Goal: Task Accomplishment & Management: Complete application form

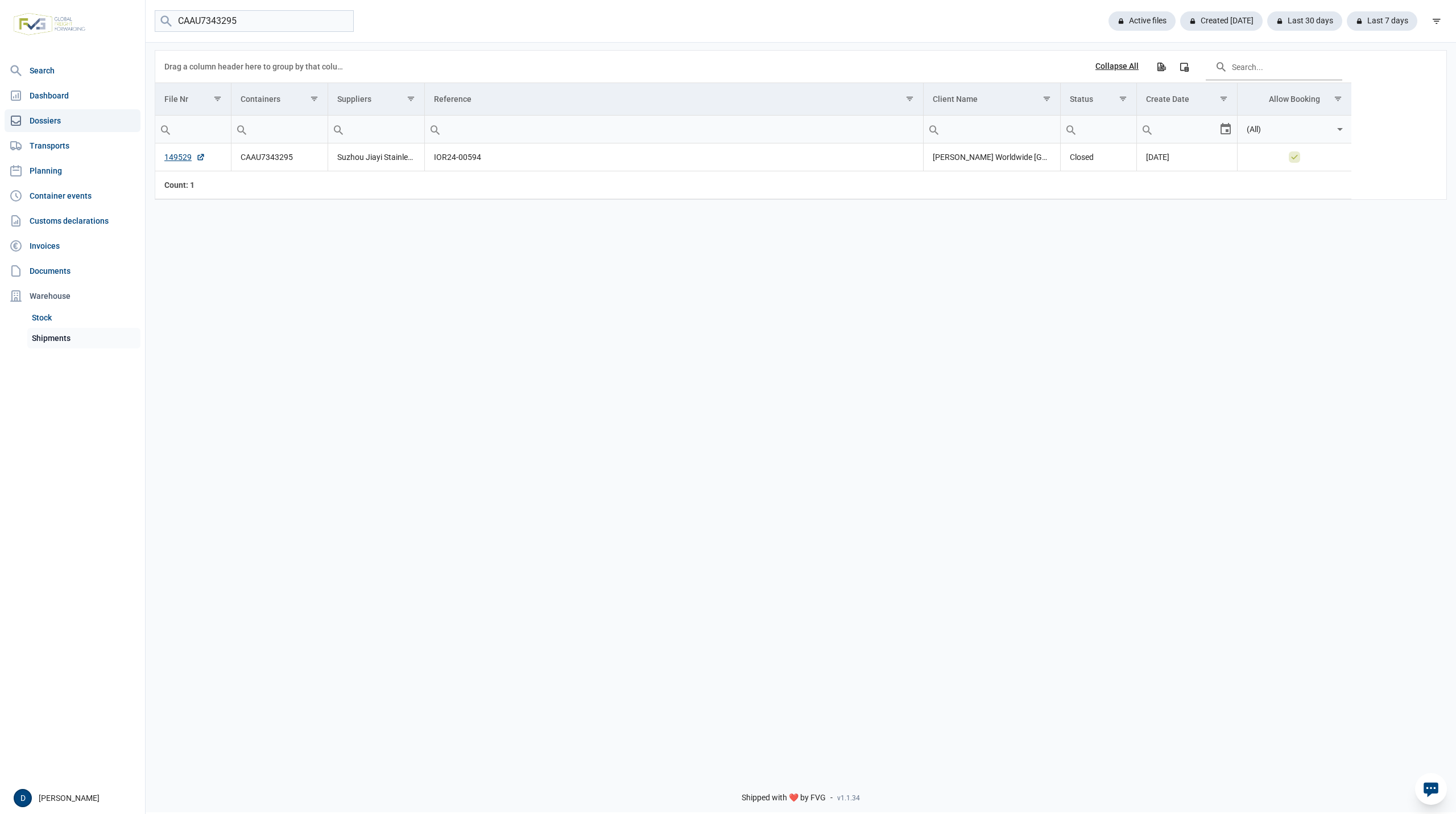
click at [48, 338] on link "Shipments" at bounding box center [84, 338] width 113 height 20
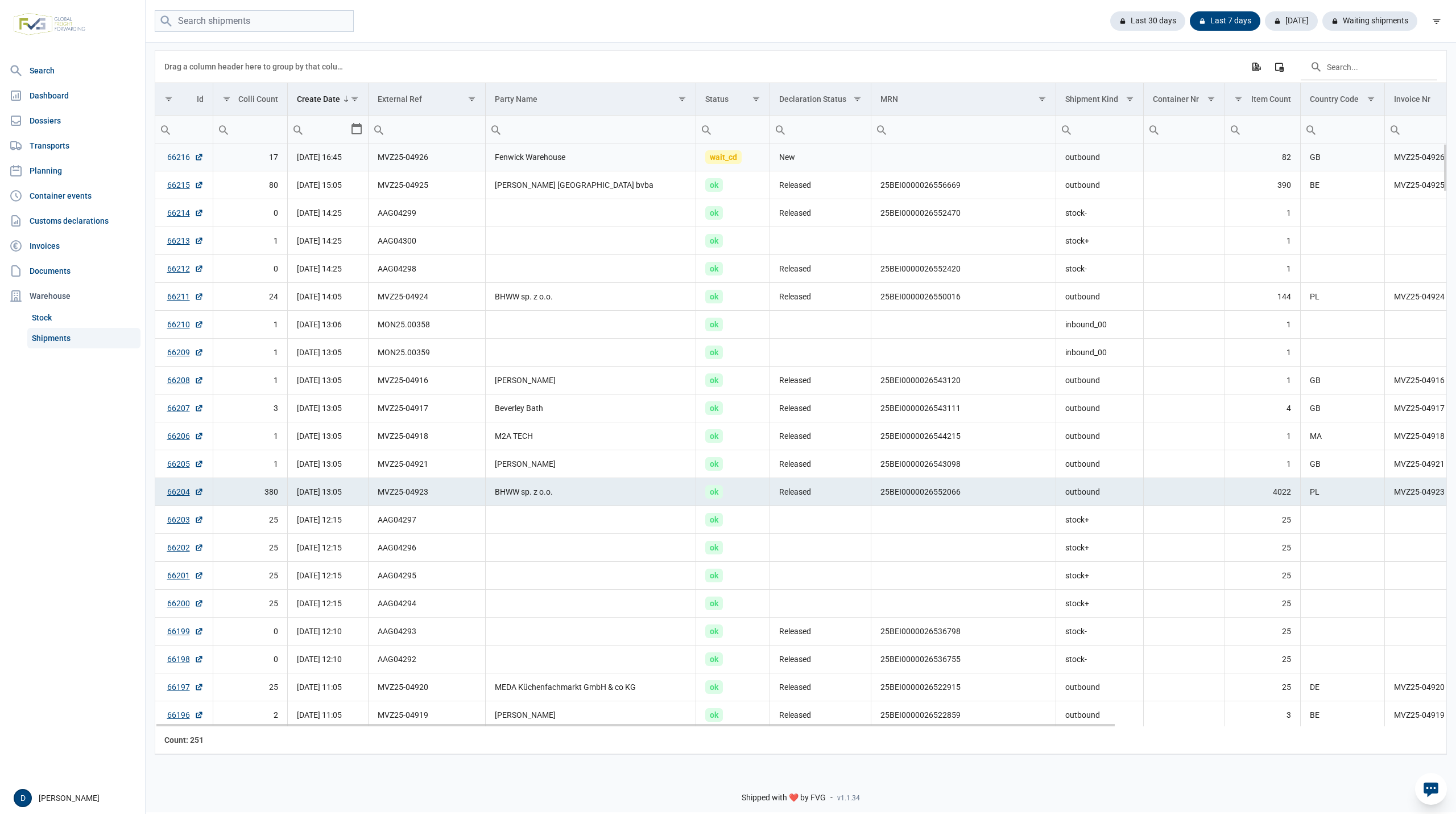
click at [186, 155] on link "66216" at bounding box center [186, 156] width 37 height 11
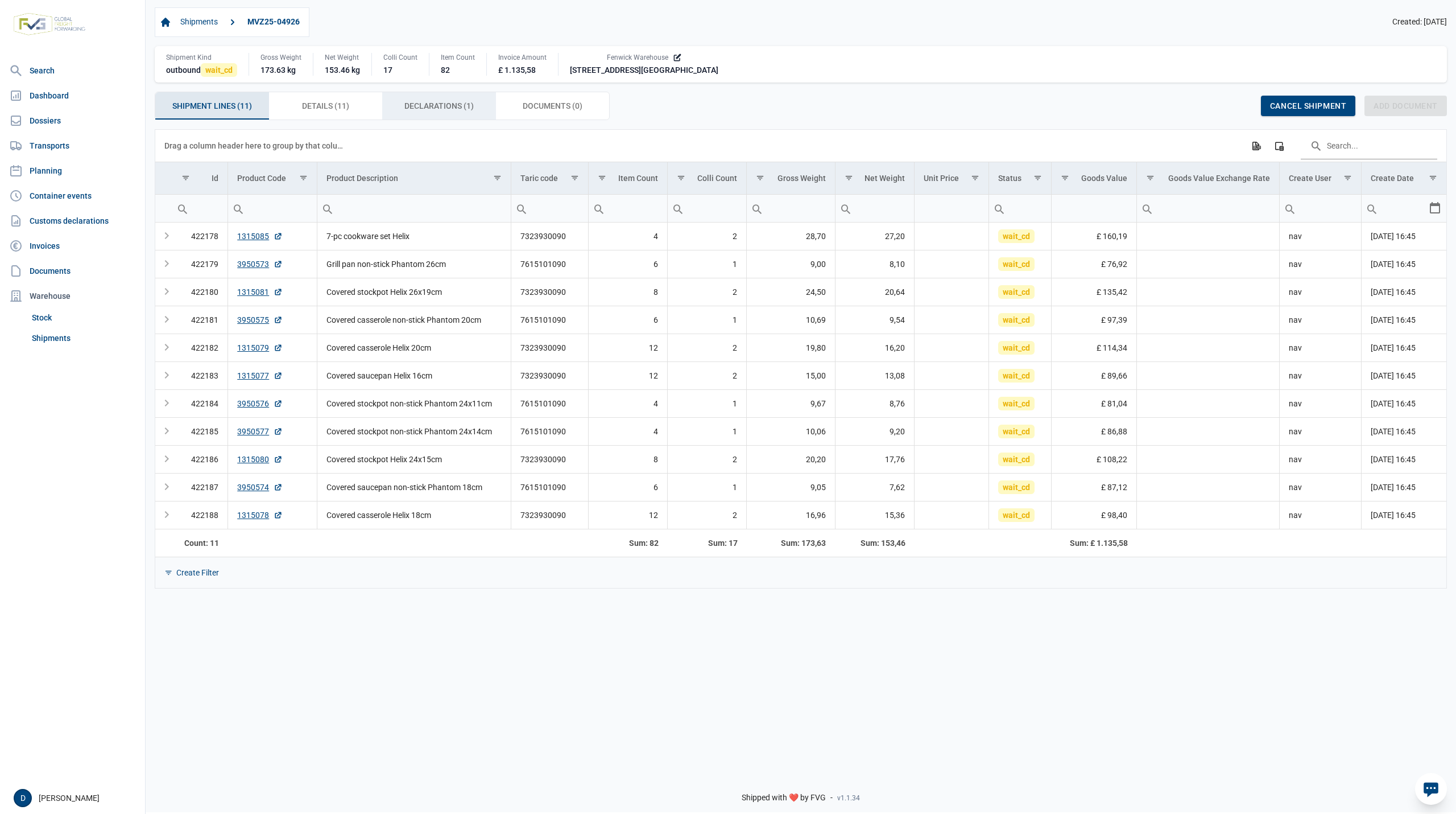
click at [431, 101] on span "Declarations (1) Declarations (1)" at bounding box center [439, 105] width 69 height 14
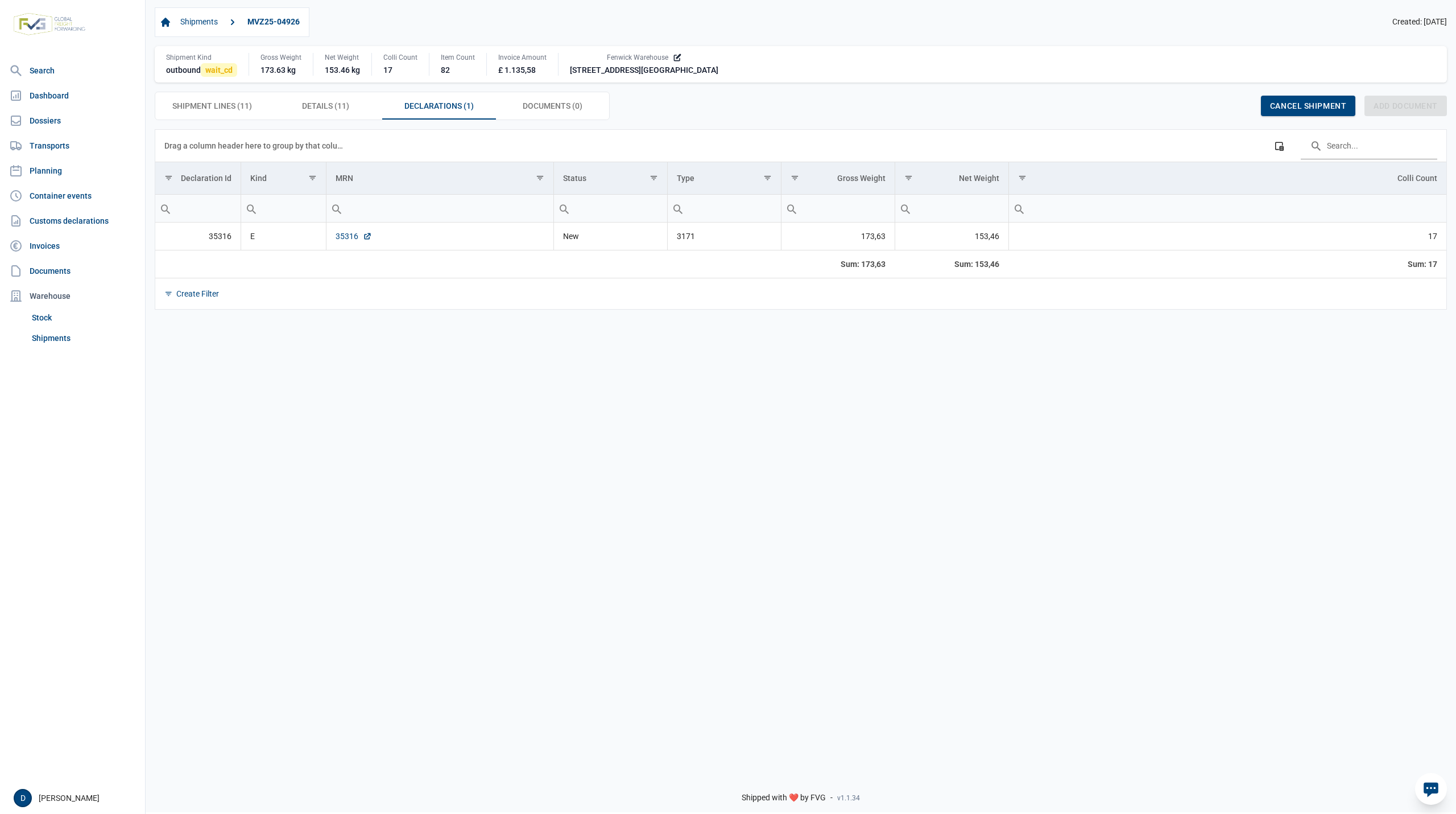
click at [343, 234] on link "35316" at bounding box center [354, 236] width 37 height 11
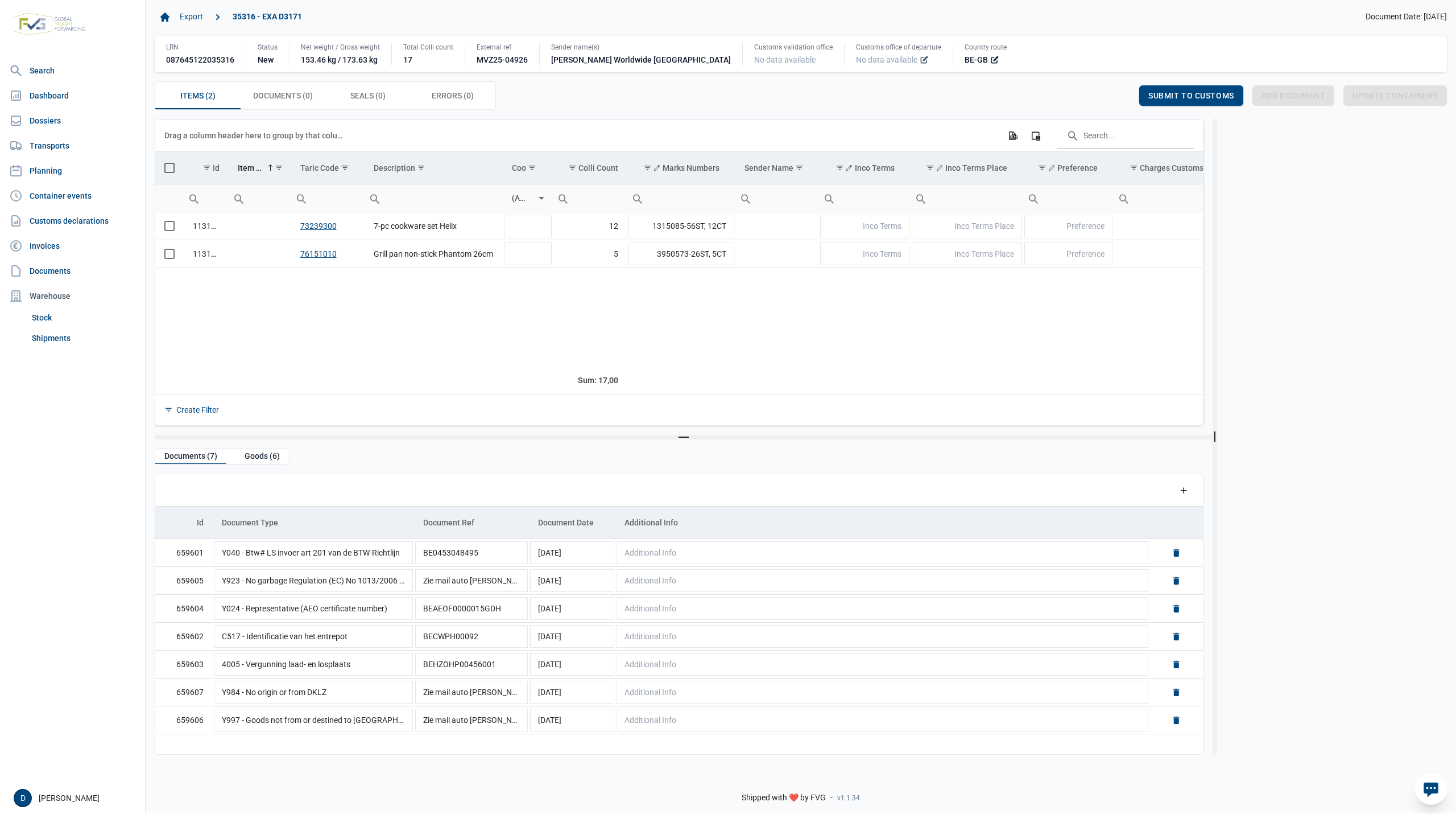
click at [920, 62] on icon at bounding box center [924, 60] width 9 height 9
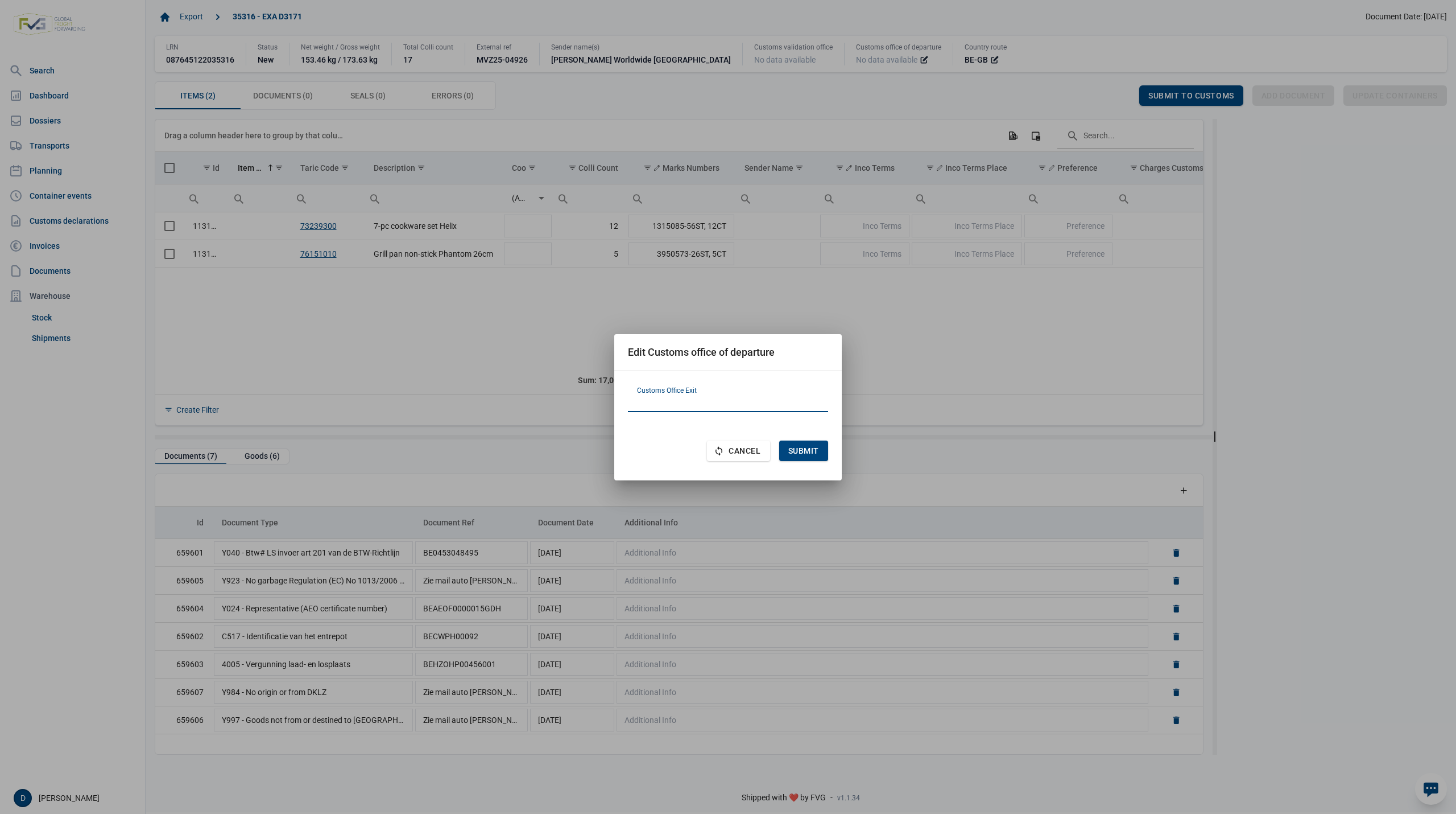
paste input "FR620001"
type input "FR620001"
click at [809, 444] on div "Submit" at bounding box center [803, 450] width 49 height 20
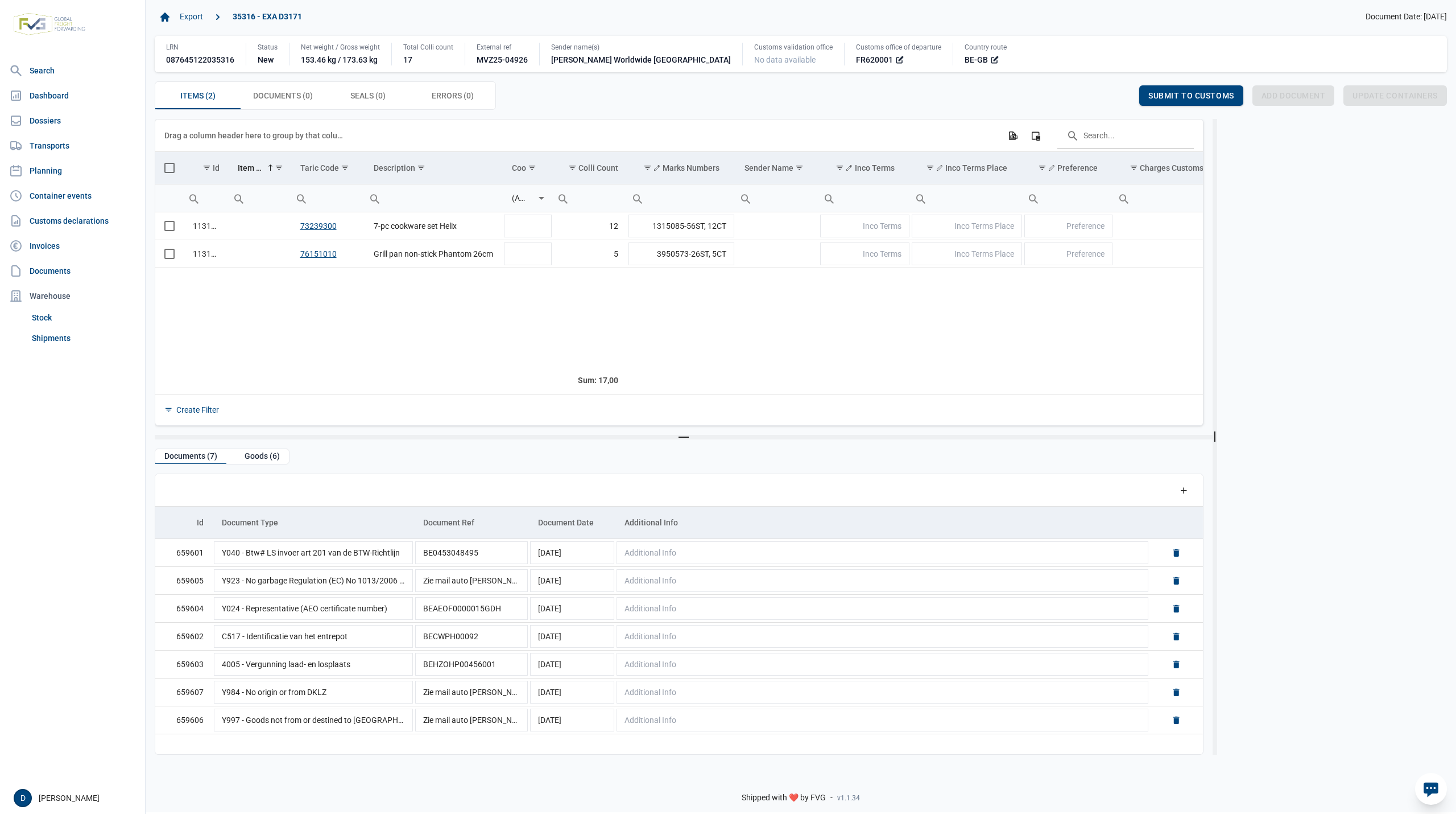
click at [173, 172] on span "Select all" at bounding box center [169, 168] width 10 height 10
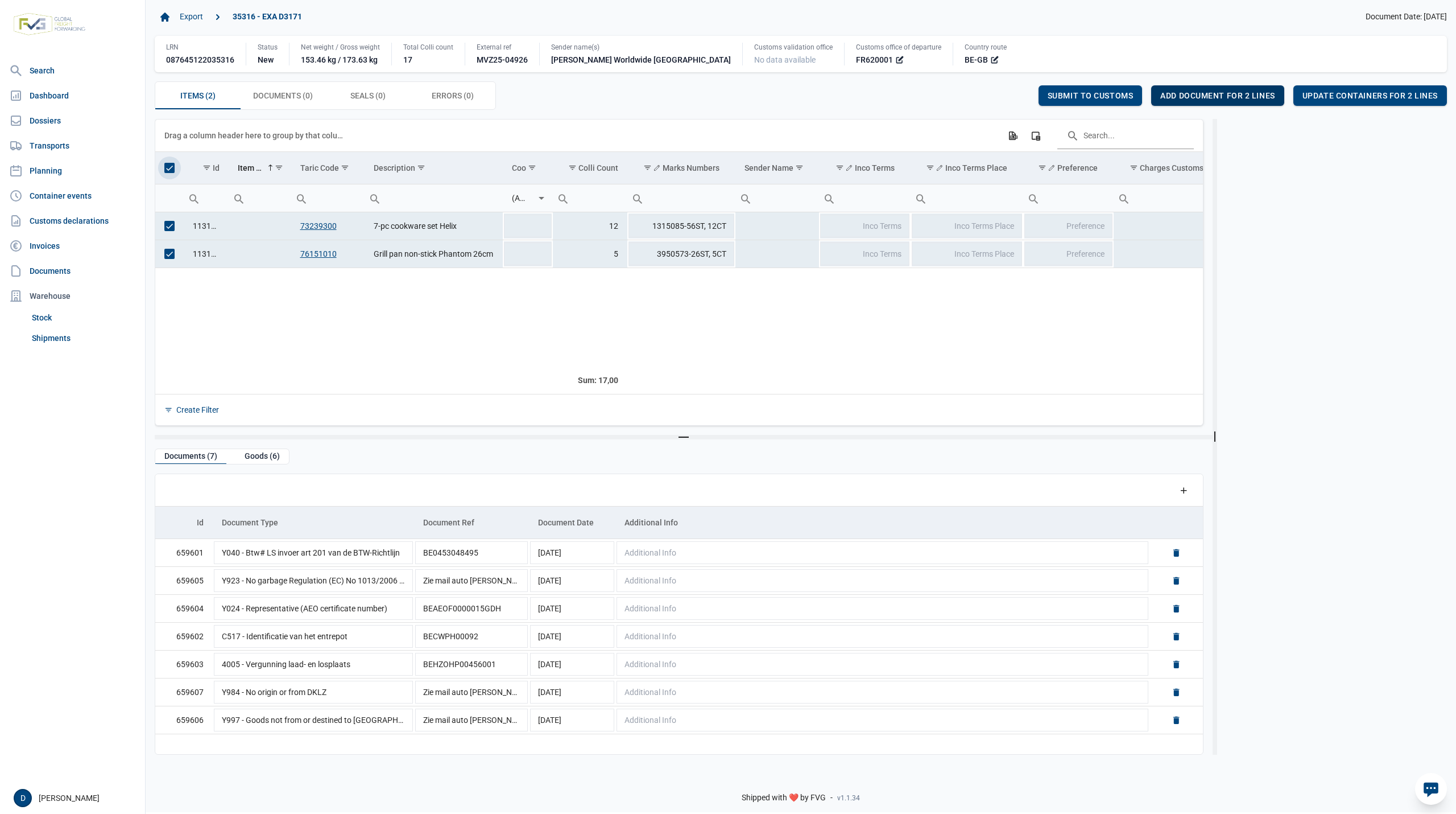
click at [1247, 96] on span "Add document for 2 lines" at bounding box center [1217, 96] width 114 height 9
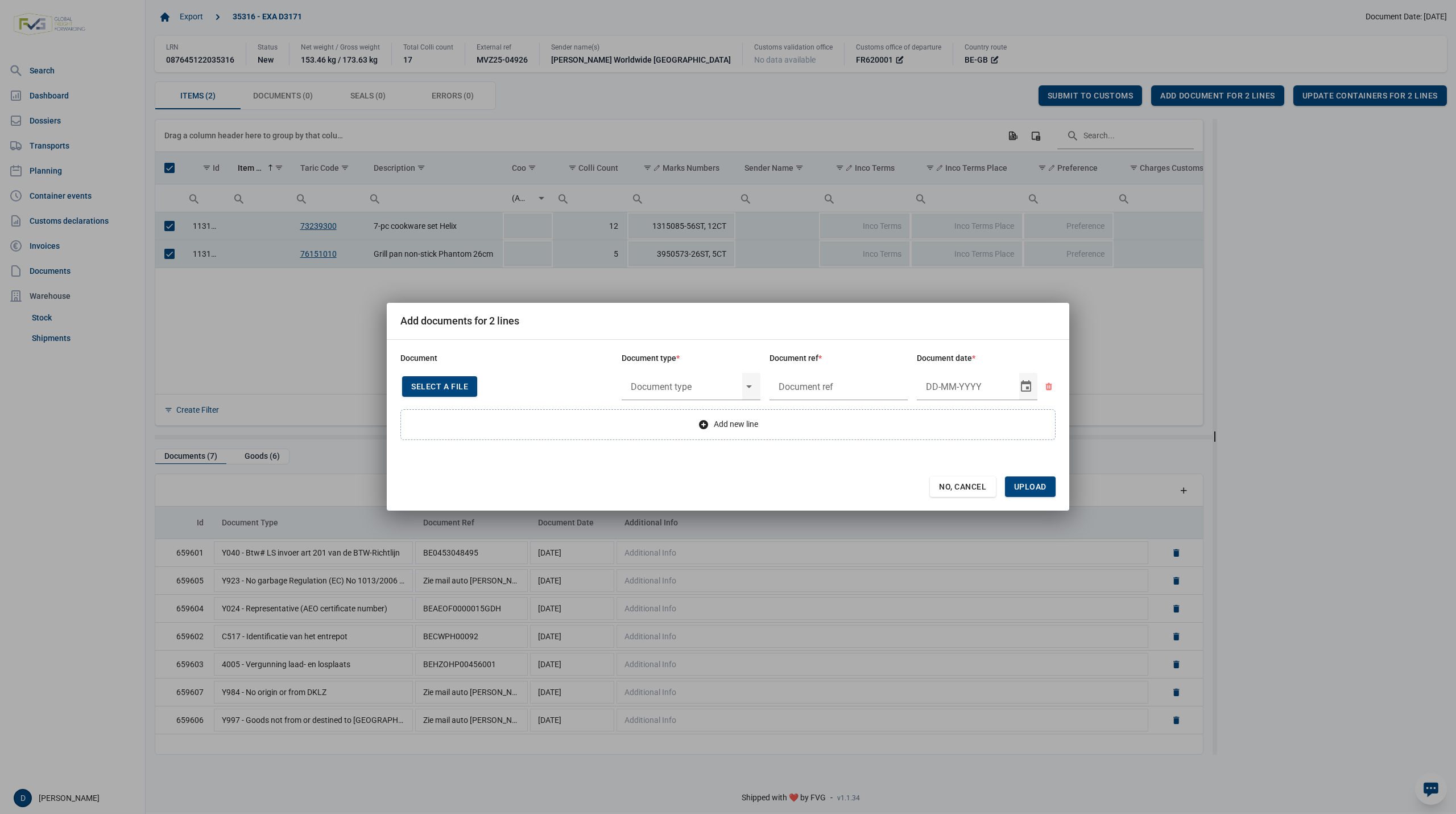
click at [456, 383] on span "Select a file" at bounding box center [440, 387] width 57 height 9
type input "Invoice VFA25-05644"
click at [704, 382] on input "text" at bounding box center [682, 386] width 120 height 29
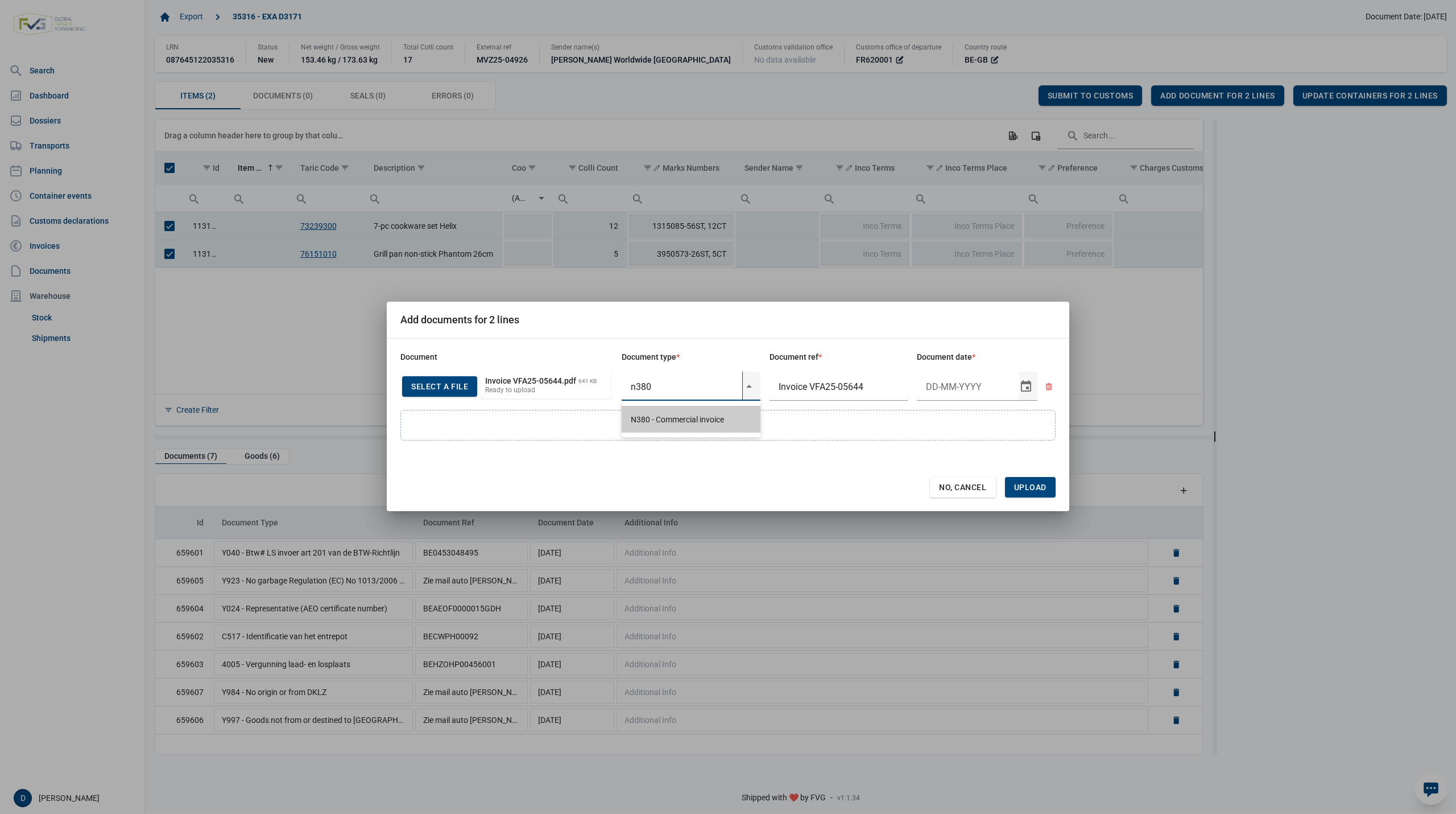
click at [687, 415] on div "N380 - Commercial invoice" at bounding box center [691, 419] width 139 height 27
type input "N380 - Commercial invoice"
type input "10-9-2025"
click at [1022, 478] on span "Upload" at bounding box center [1030, 487] width 50 height 20
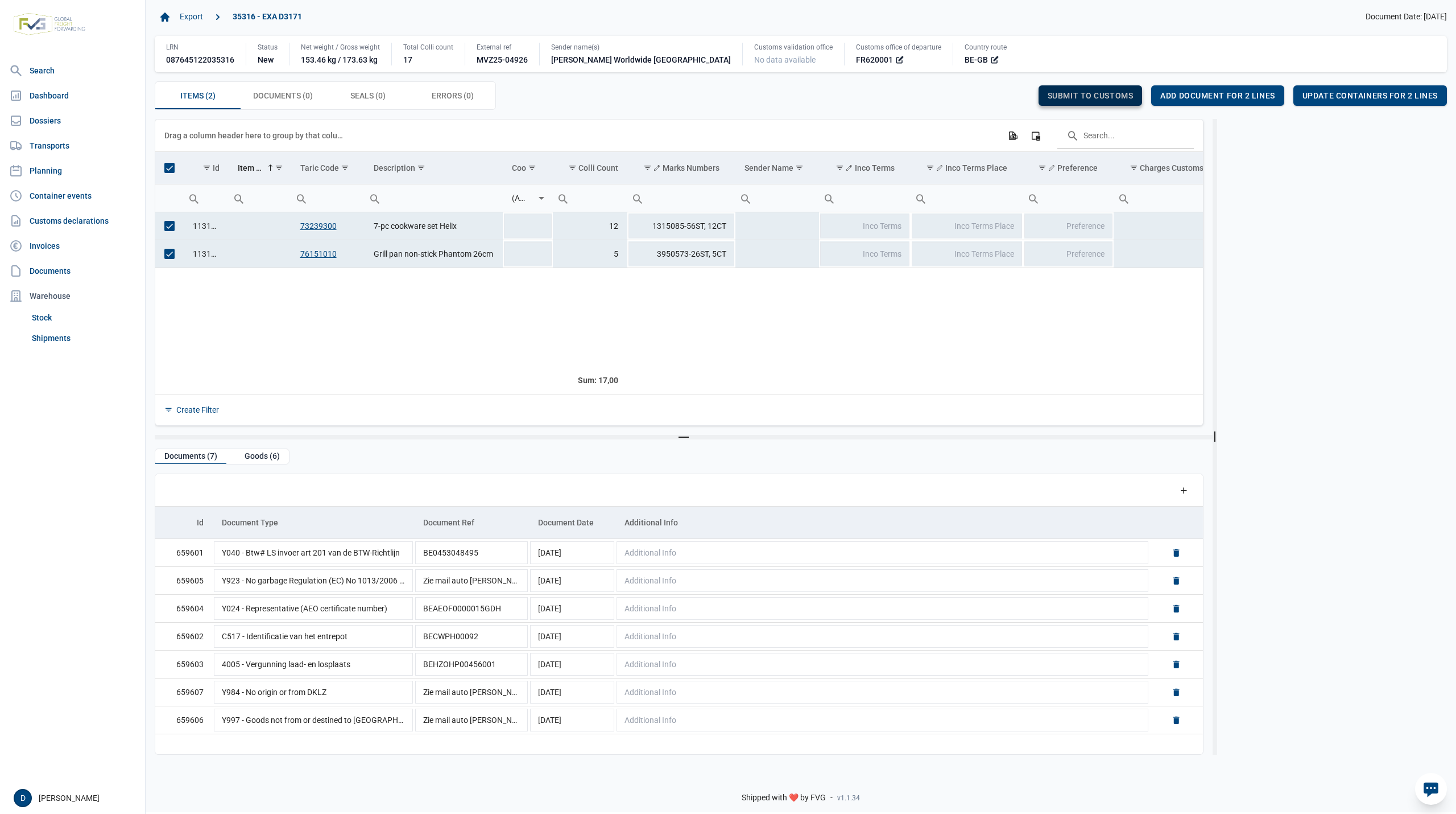
click at [1066, 94] on span "Submit to customs" at bounding box center [1090, 96] width 86 height 9
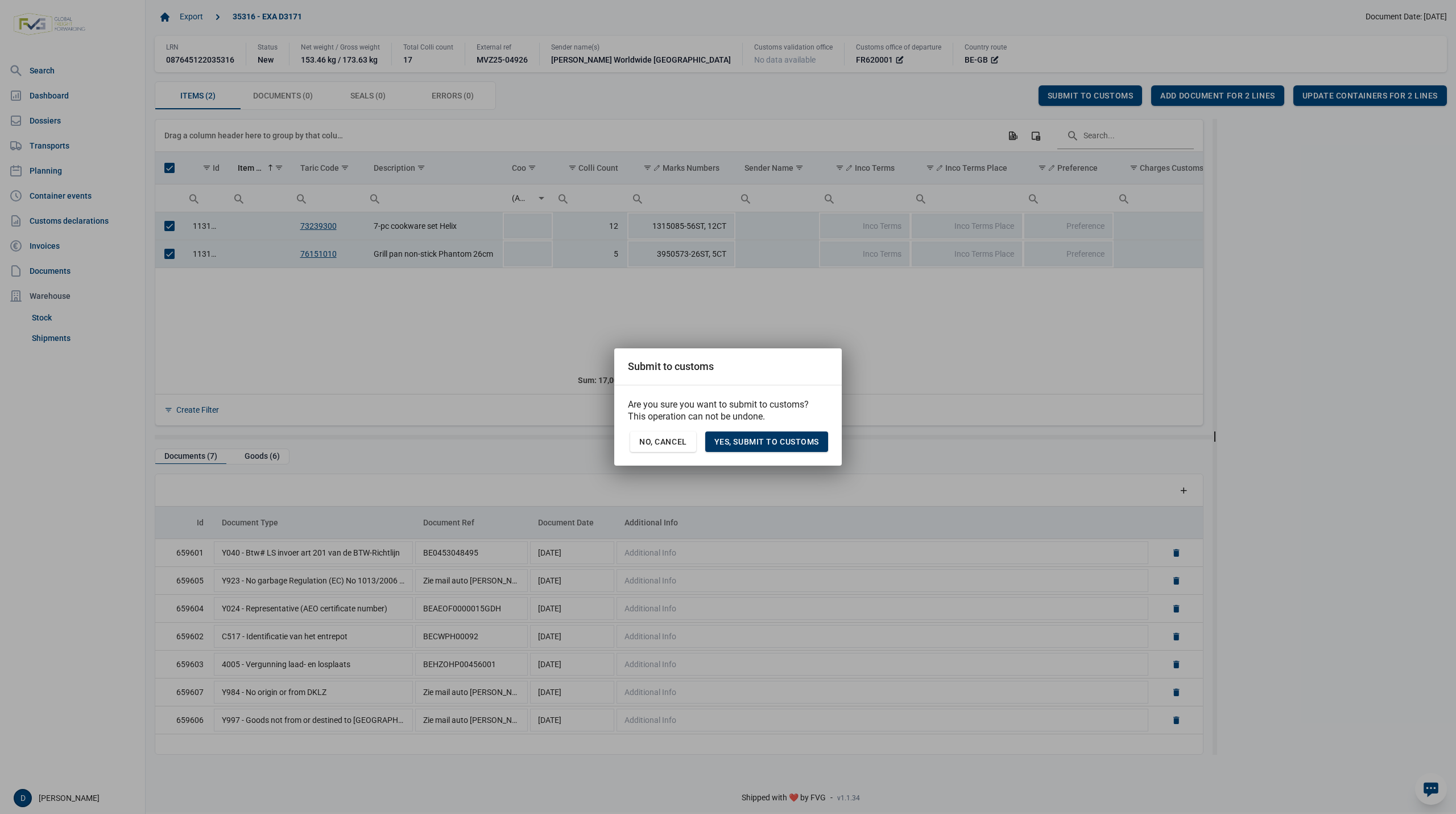
click at [754, 438] on span "Yes, Submit to customs" at bounding box center [767, 442] width 105 height 9
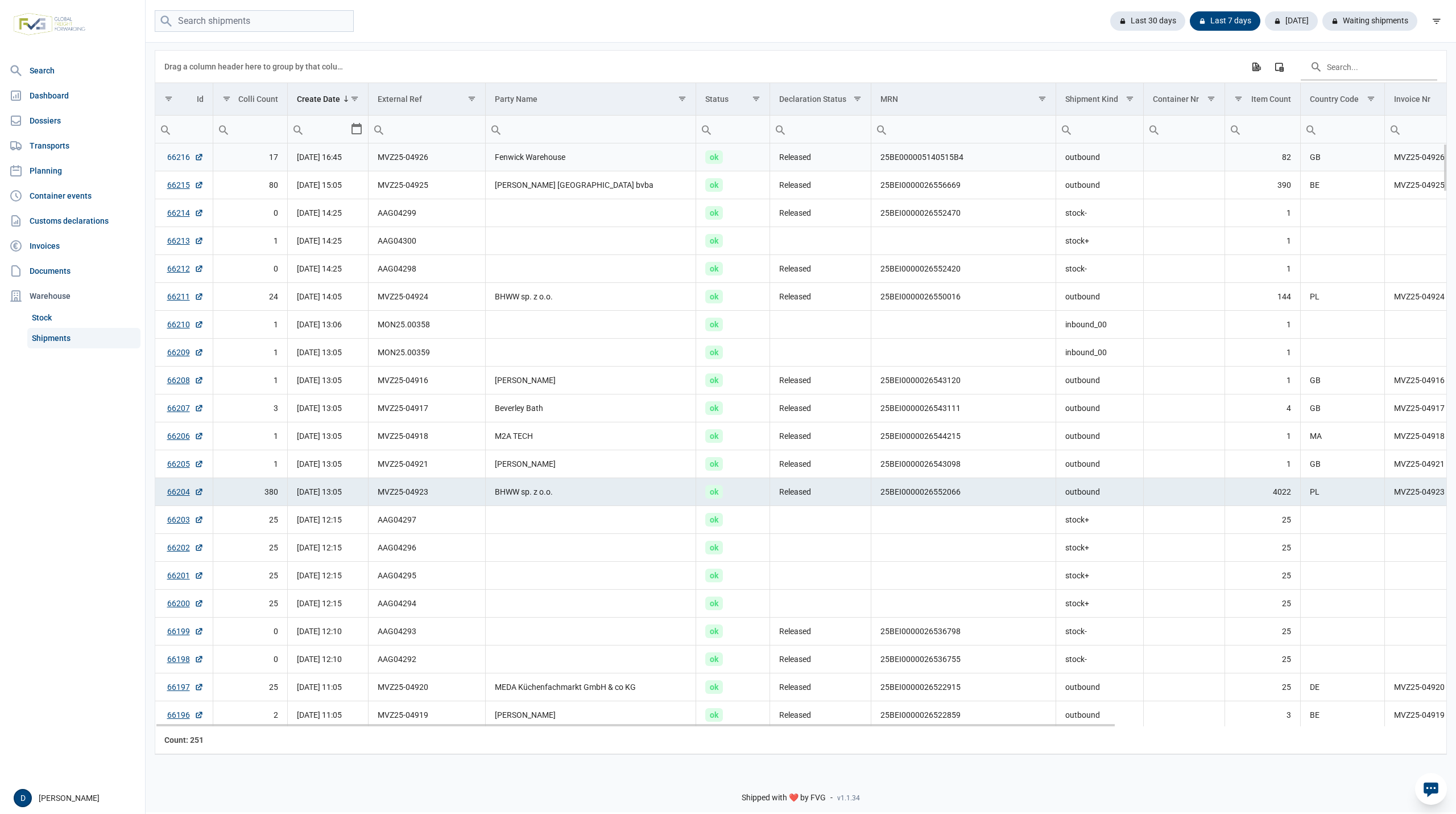
click at [180, 155] on link "66216" at bounding box center [186, 156] width 37 height 11
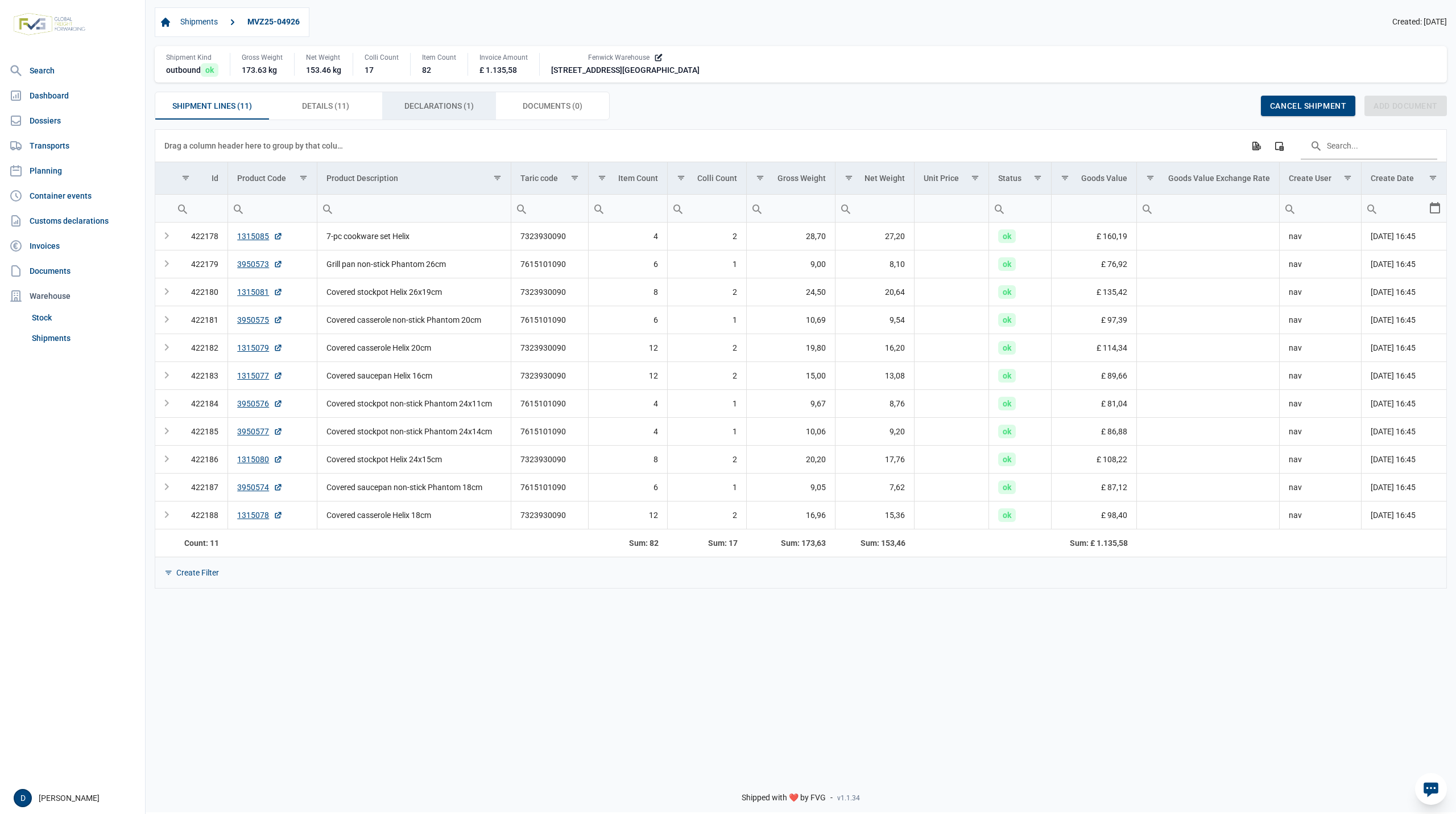
click at [430, 111] on span "Declarations (1) Declarations (1)" at bounding box center [439, 105] width 69 height 14
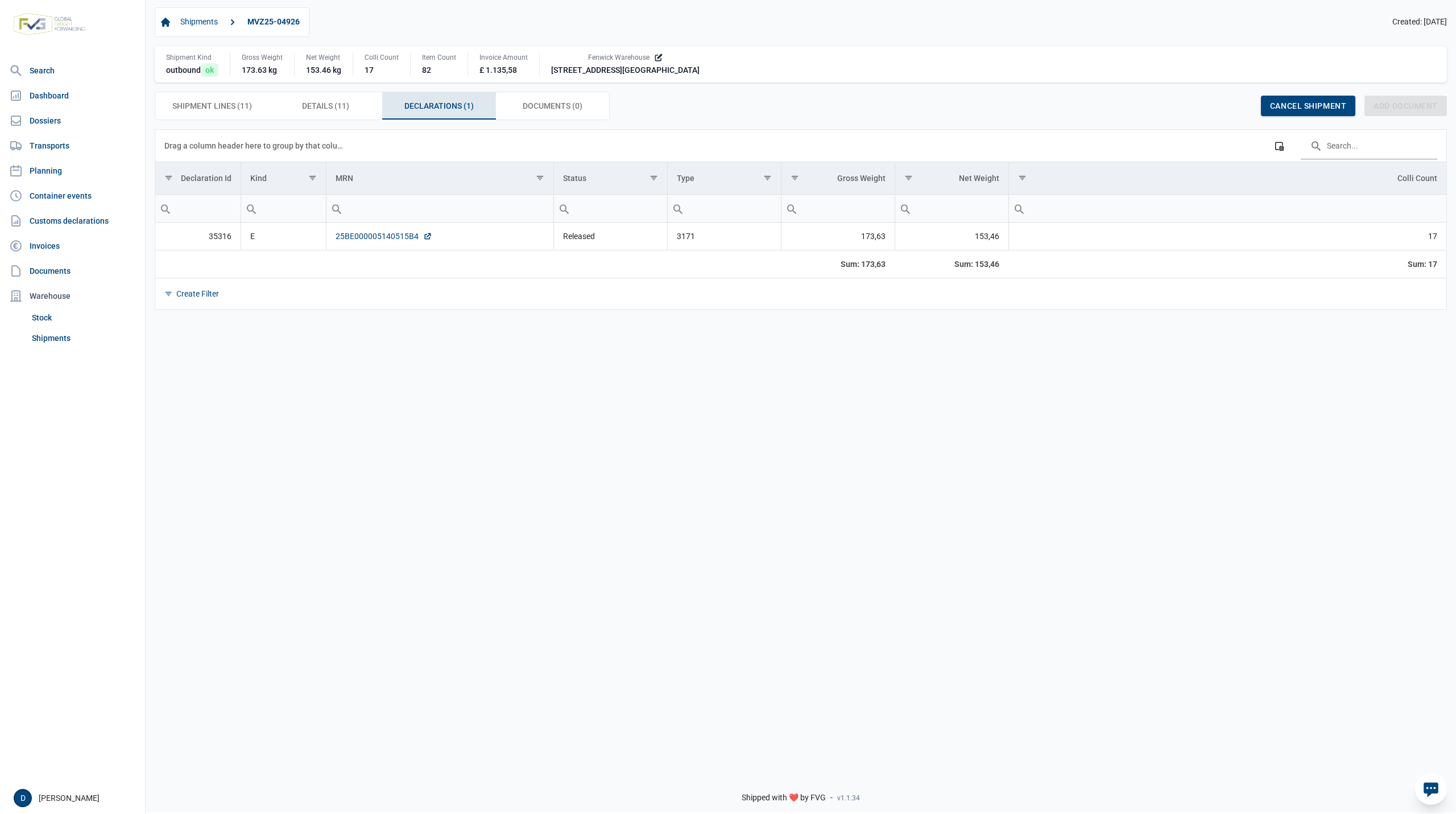
click at [385, 235] on link "25BE000005140515B4" at bounding box center [384, 236] width 97 height 11
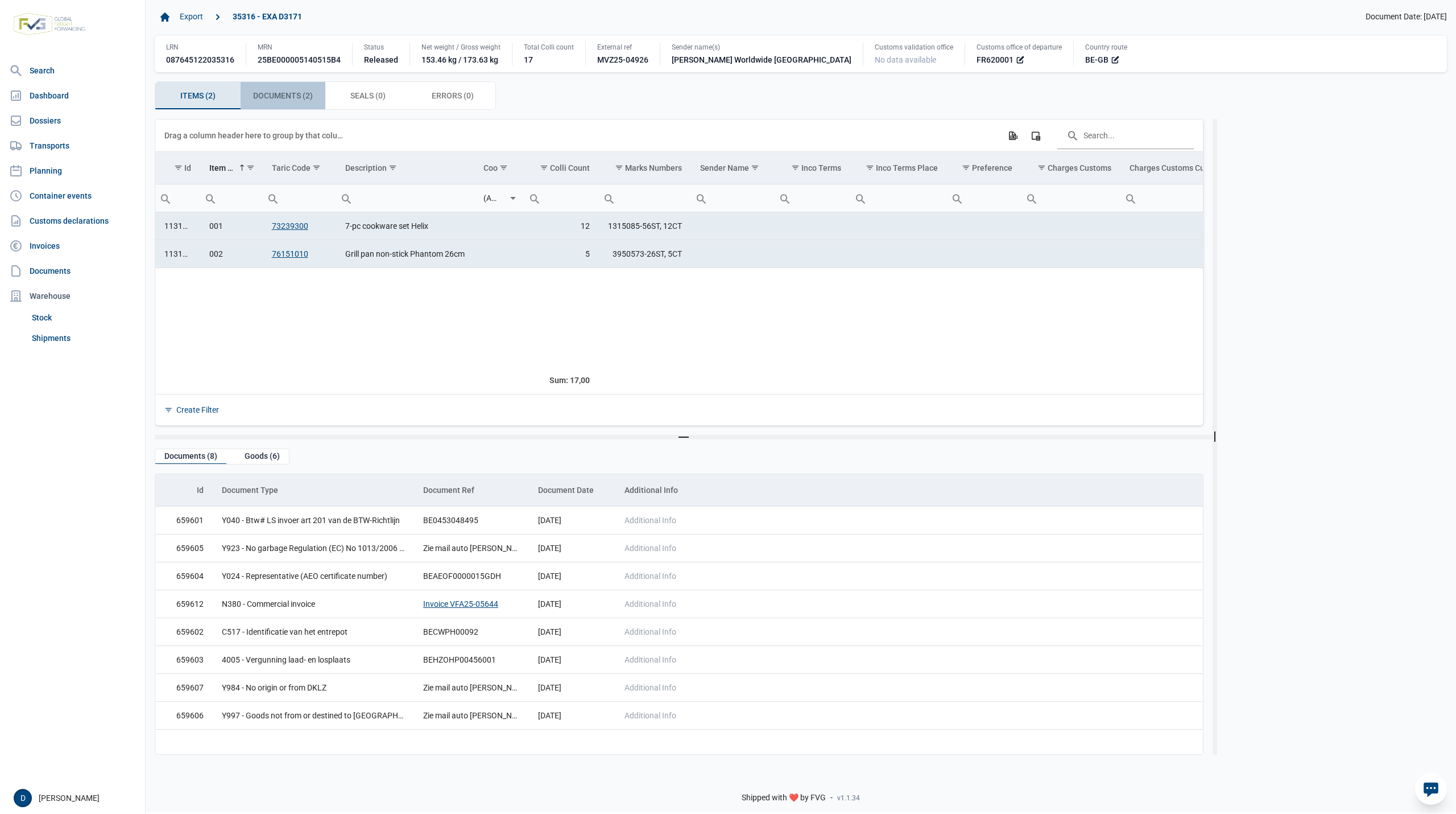
click at [273, 98] on span "Documents (2) Documents (2)" at bounding box center [283, 96] width 60 height 14
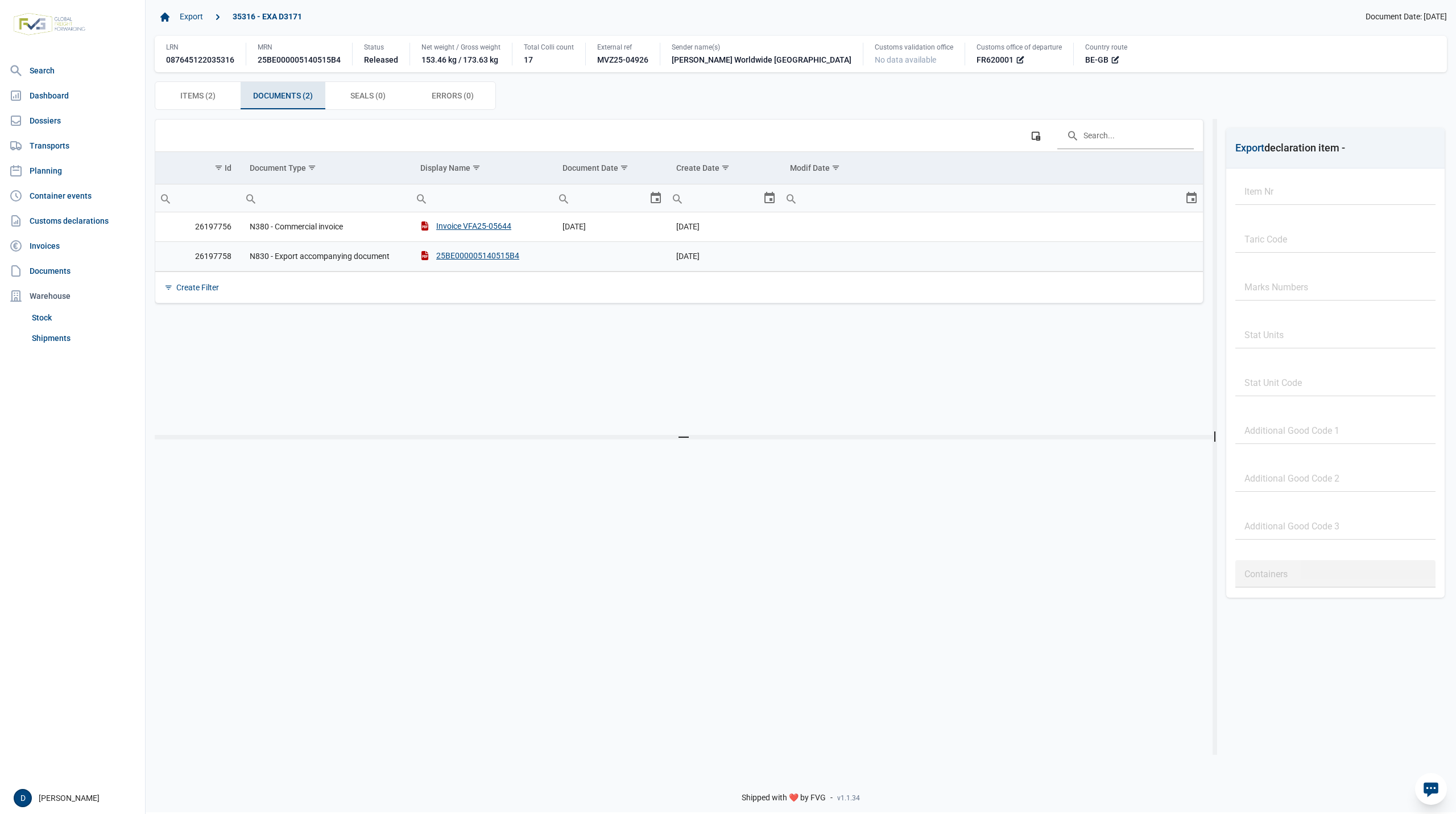
click at [474, 251] on td "25BE000005140515B4" at bounding box center [482, 256] width 142 height 29
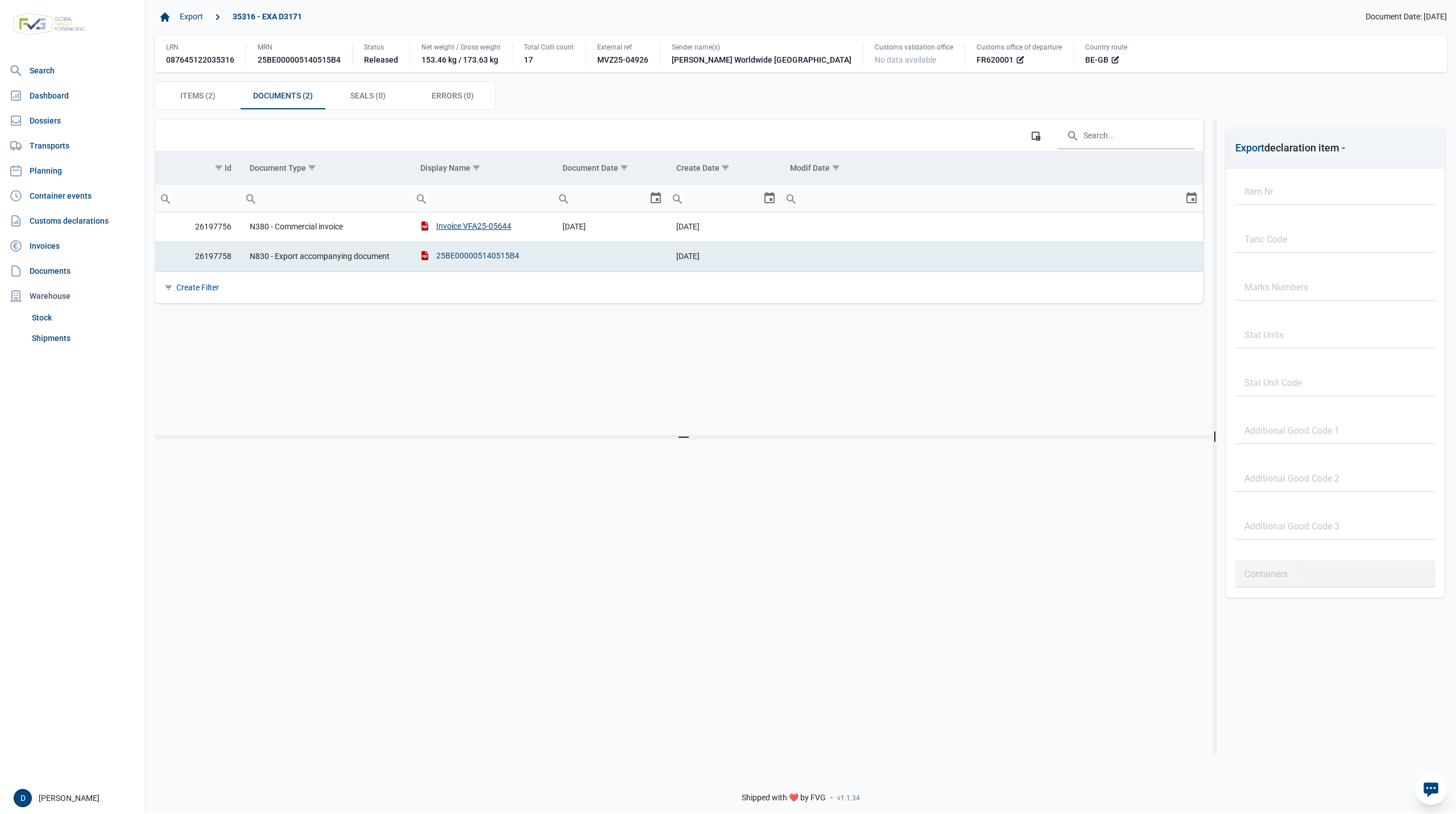
click at [474, 258] on div "25BE000005140515B4" at bounding box center [470, 255] width 99 height 11
